Goal: Find specific page/section

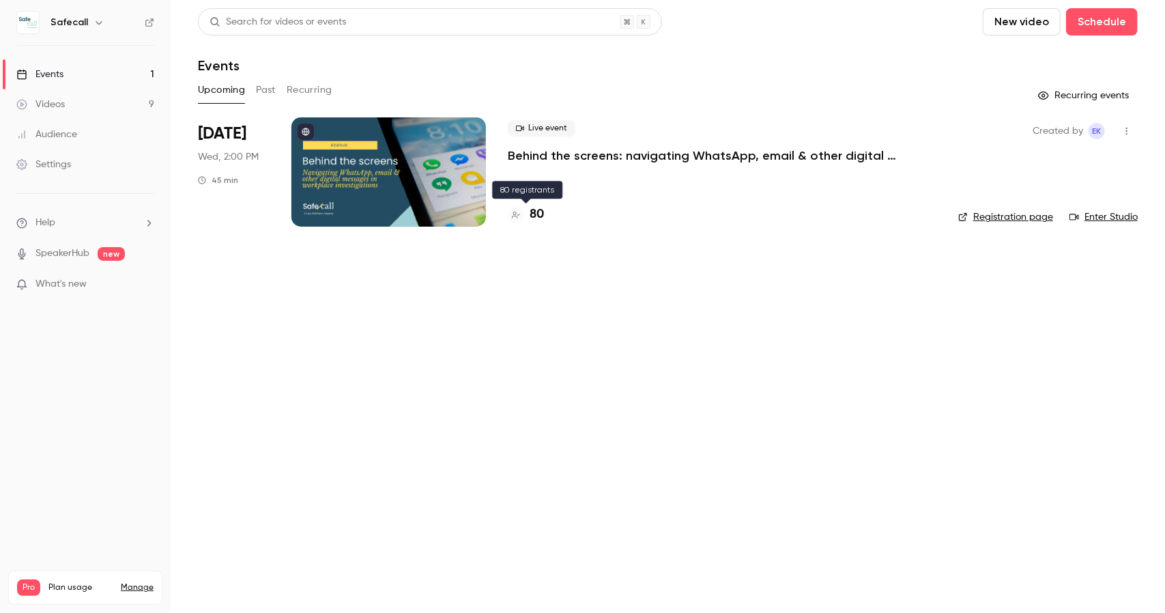
click at [533, 212] on h4 "80" at bounding box center [537, 214] width 14 height 18
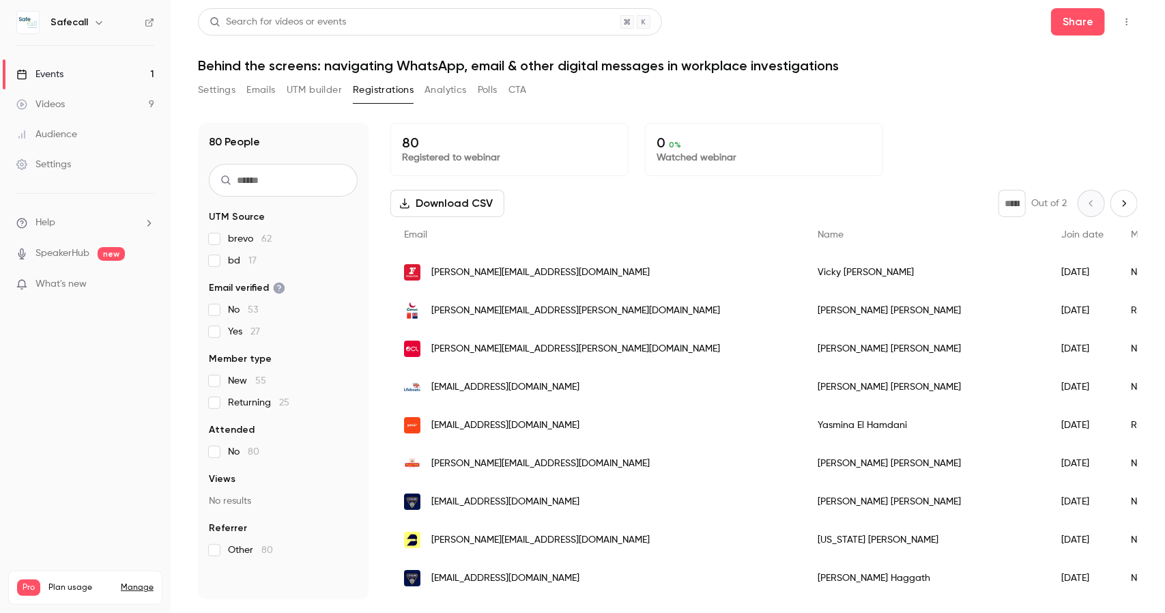
click at [479, 382] on span "[EMAIL_ADDRESS][DOMAIN_NAME]" at bounding box center [505, 387] width 148 height 14
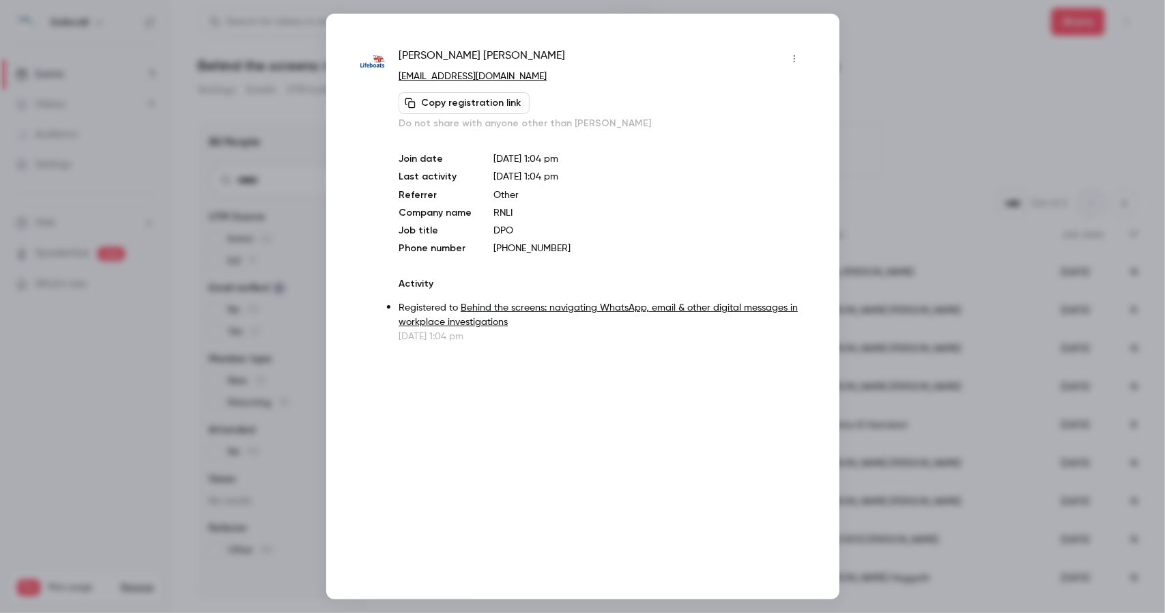
click at [795, 55] on icon "button" at bounding box center [793, 59] width 1 height 8
click at [922, 99] on div at bounding box center [582, 306] width 1165 height 613
